Goal: Check status: Check status

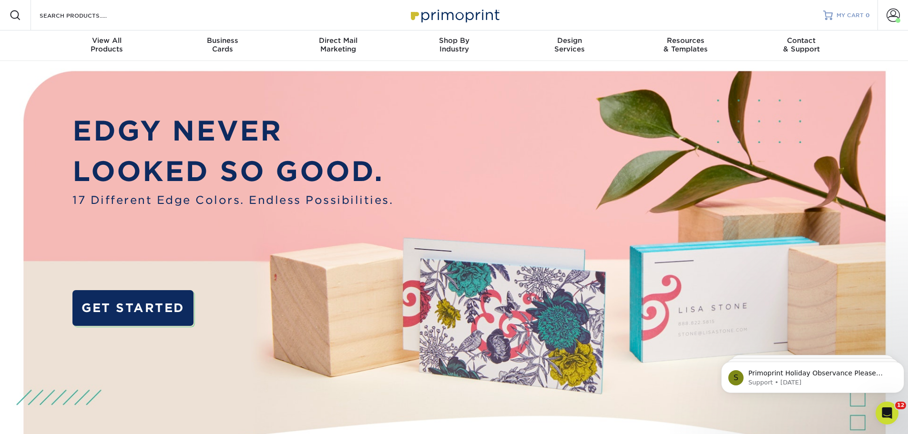
click at [849, 15] on span "MY CART" at bounding box center [849, 15] width 27 height 8
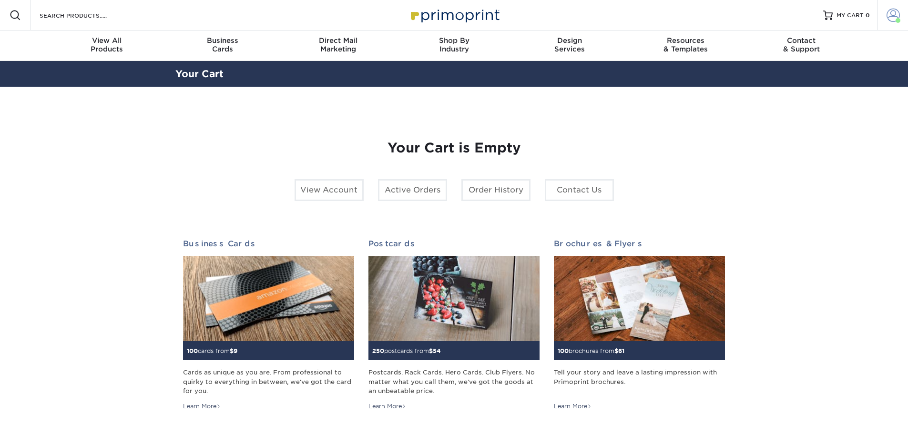
click at [890, 12] on span at bounding box center [892, 15] width 13 height 13
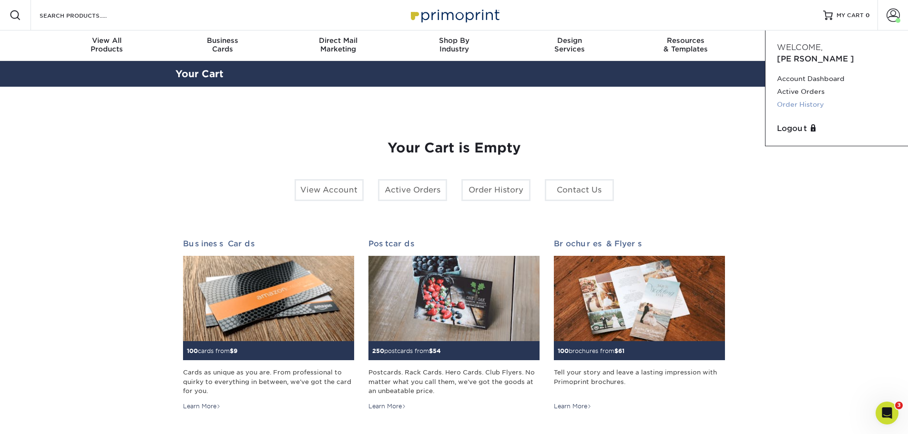
click at [794, 98] on link "Order History" at bounding box center [837, 104] width 120 height 13
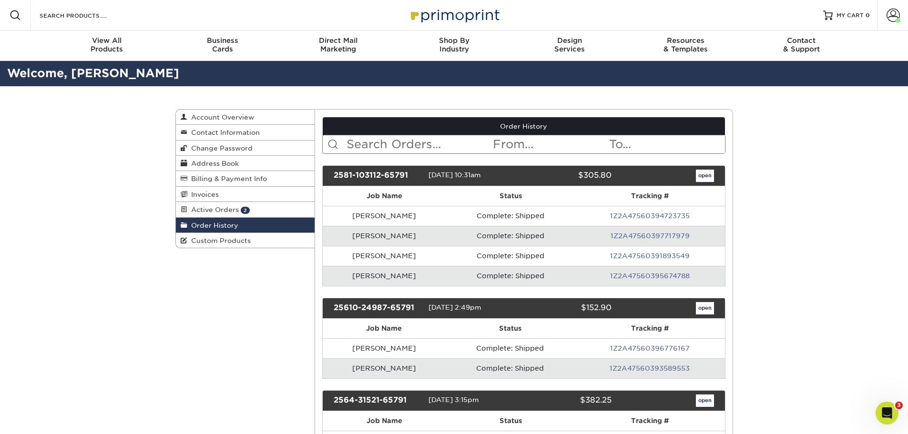
click at [437, 143] on input "text" at bounding box center [418, 144] width 146 height 18
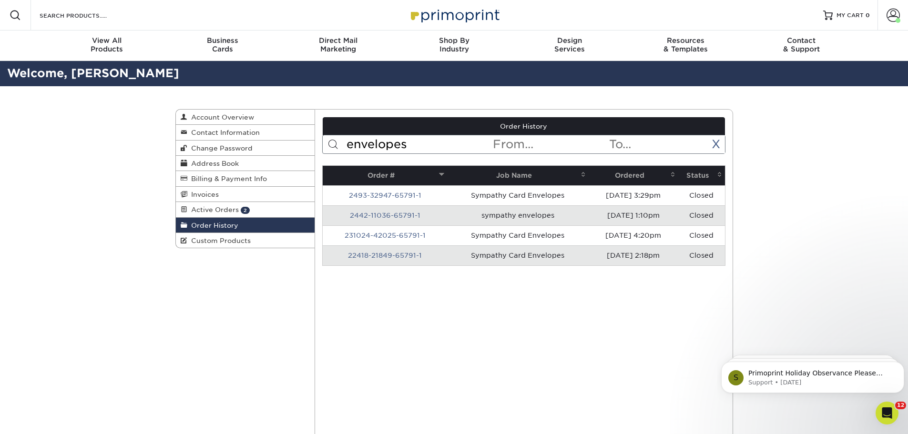
click at [409, 142] on input "envelopes" at bounding box center [418, 144] width 146 height 18
type input "e"
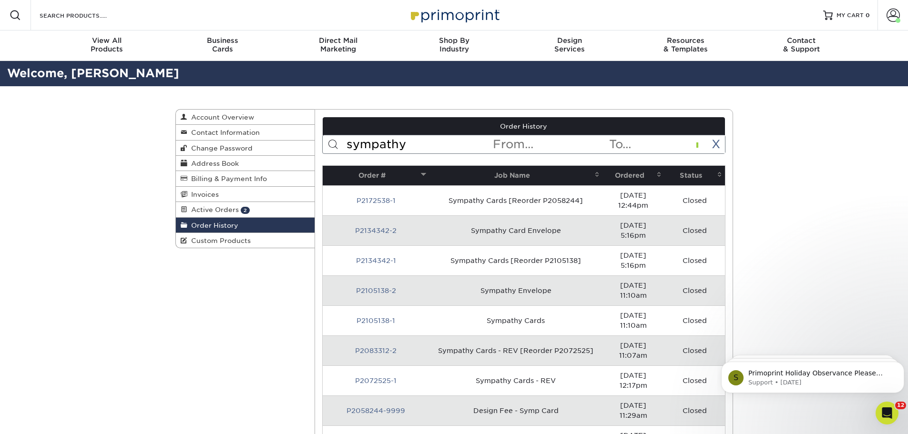
type input "sympathy"
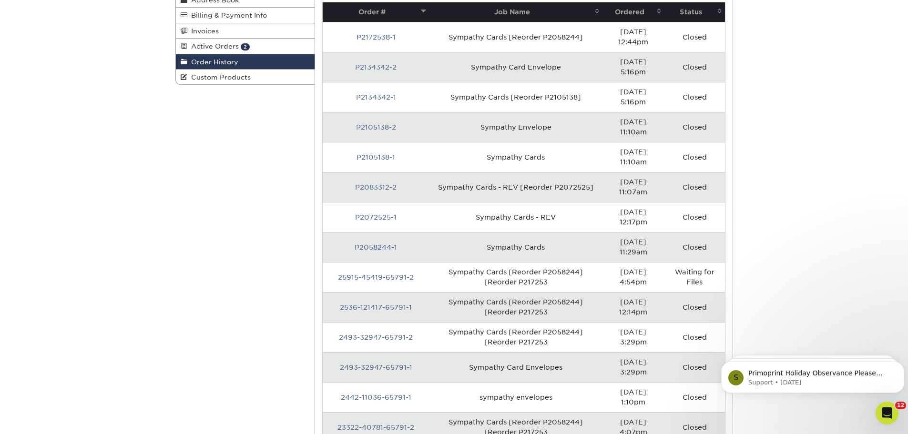
scroll to position [191, 0]
